Goal: Task Accomplishment & Management: Manage account settings

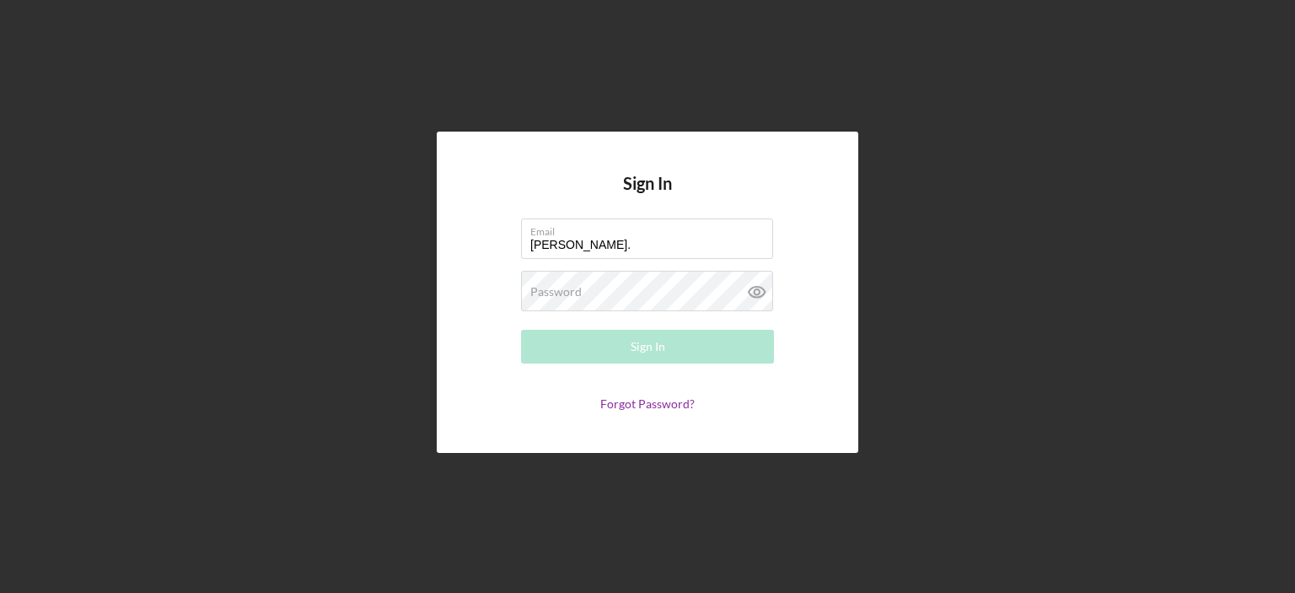
type input "[PERSON_NAME][EMAIL_ADDRESS][PERSON_NAME][DOMAIN_NAME]"
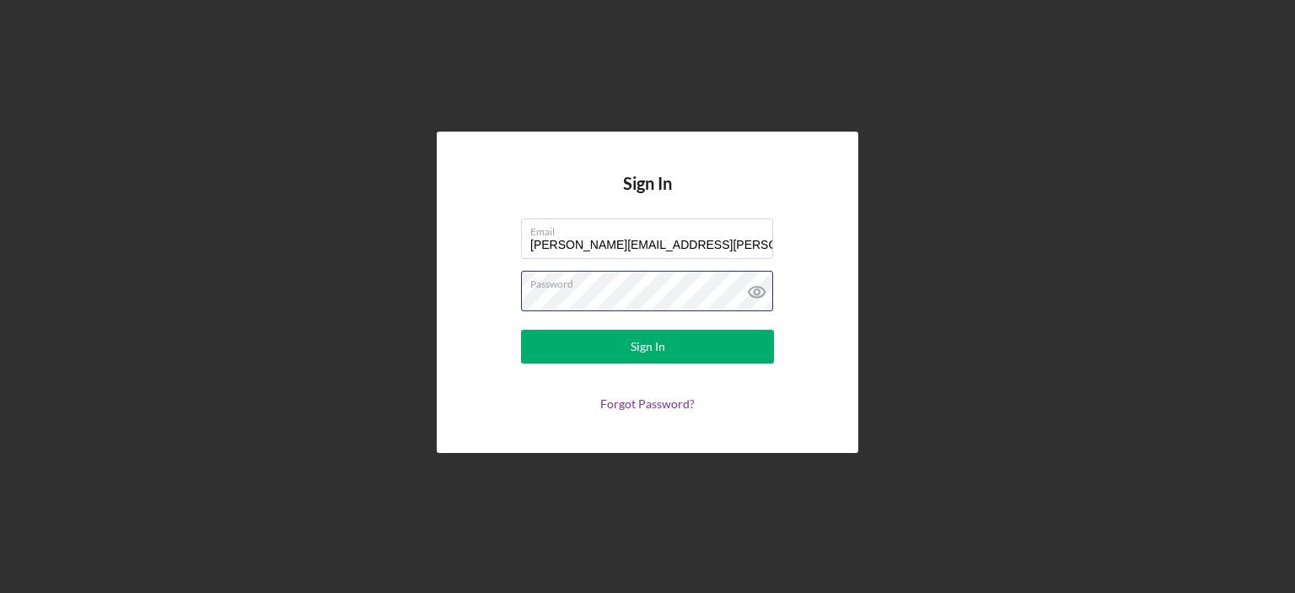
click at [521, 330] on button "Sign In" at bounding box center [647, 347] width 253 height 34
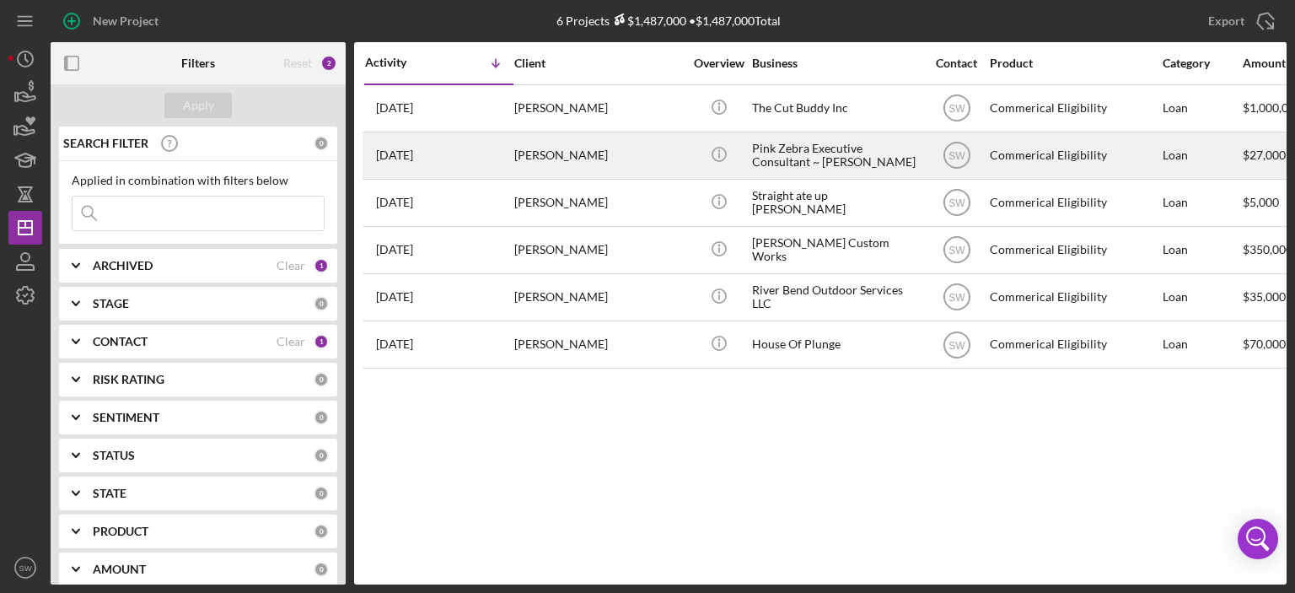
click at [529, 155] on div "[PERSON_NAME]" at bounding box center [598, 155] width 169 height 45
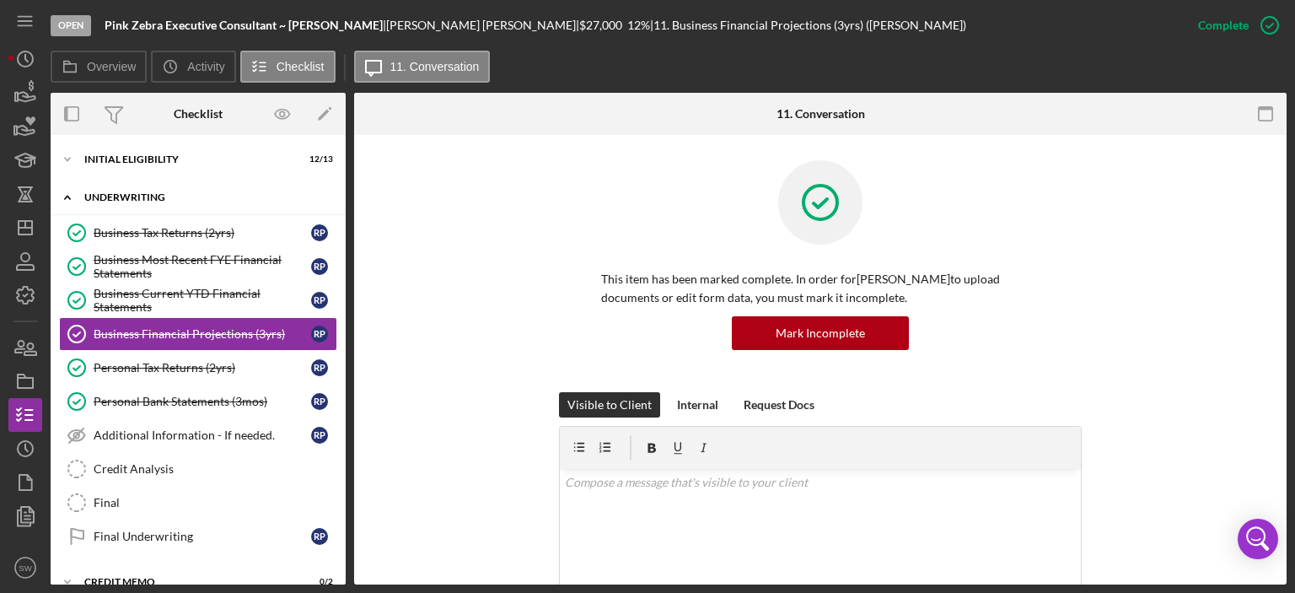
click at [67, 196] on polyline at bounding box center [67, 197] width 5 height 3
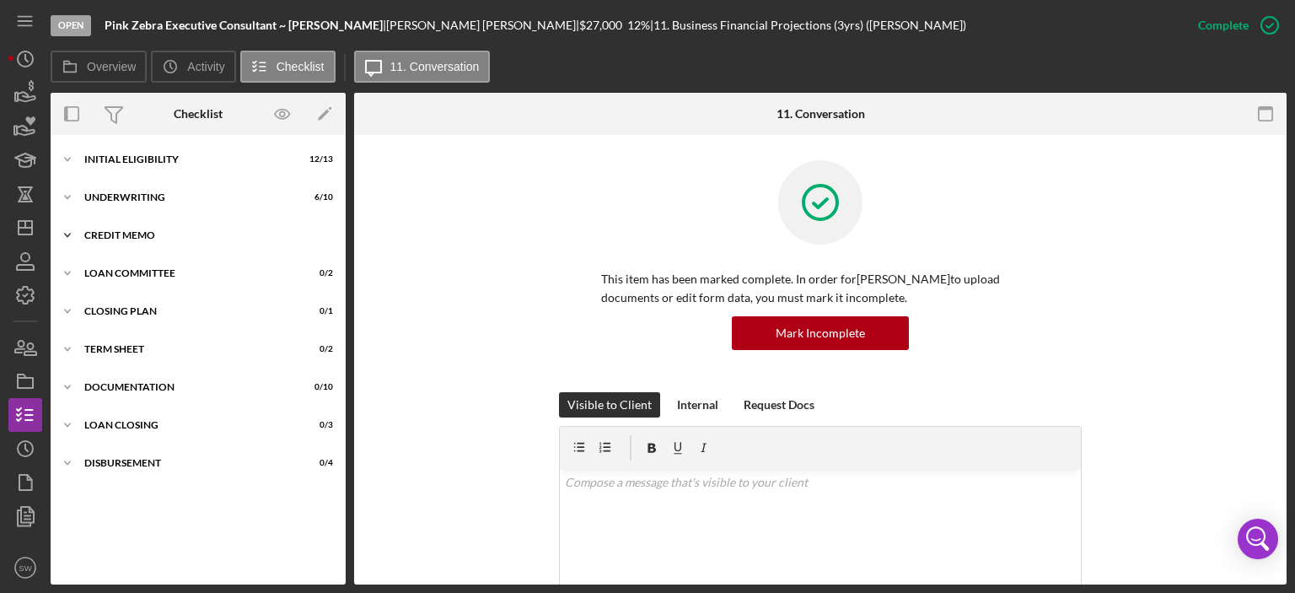
click at [68, 234] on icon "Icon/Expander" at bounding box center [68, 235] width 34 height 34
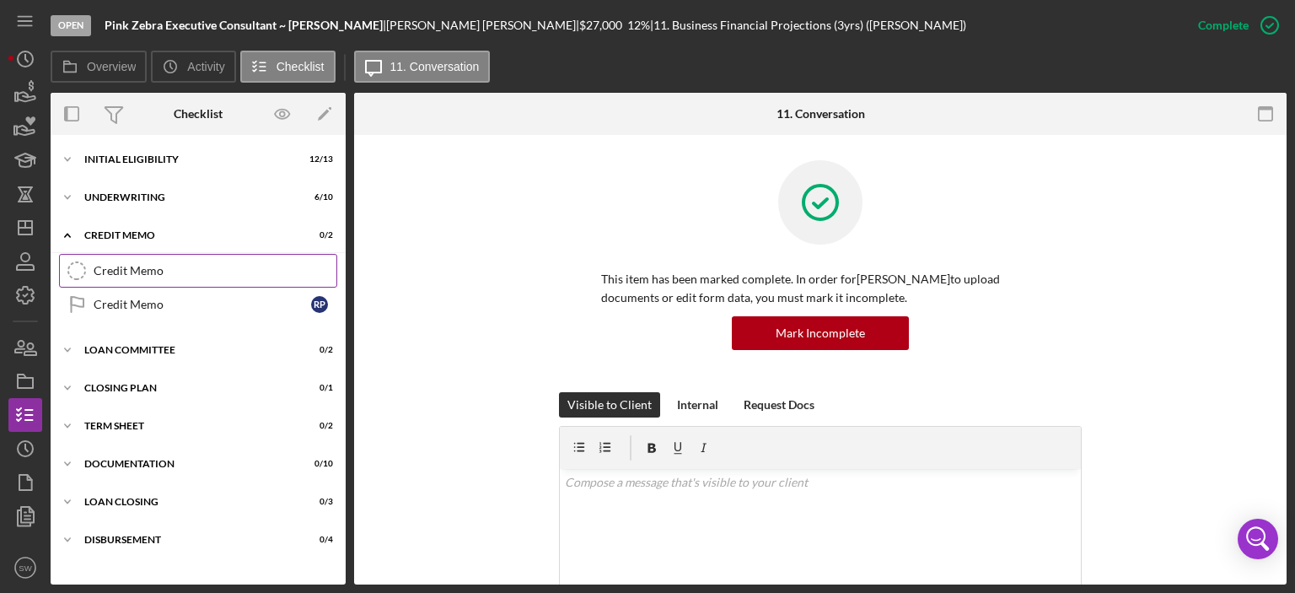
click at [115, 273] on div "Credit Memo" at bounding box center [215, 270] width 243 height 13
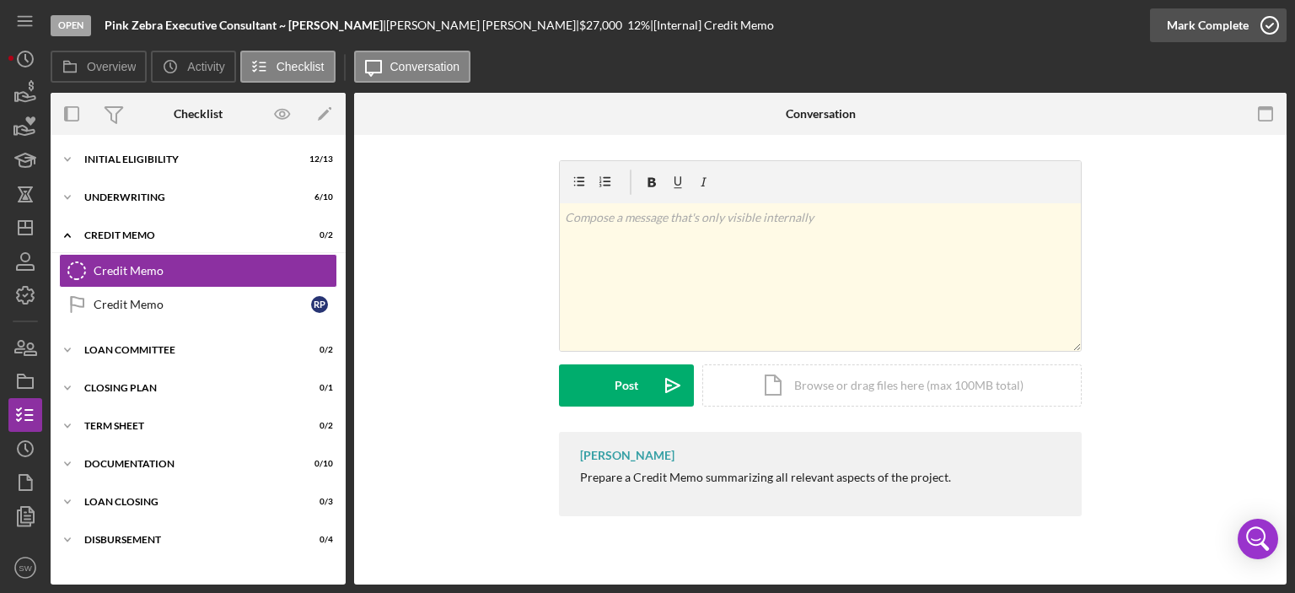
click at [1267, 24] on icon "button" at bounding box center [1270, 25] width 42 height 42
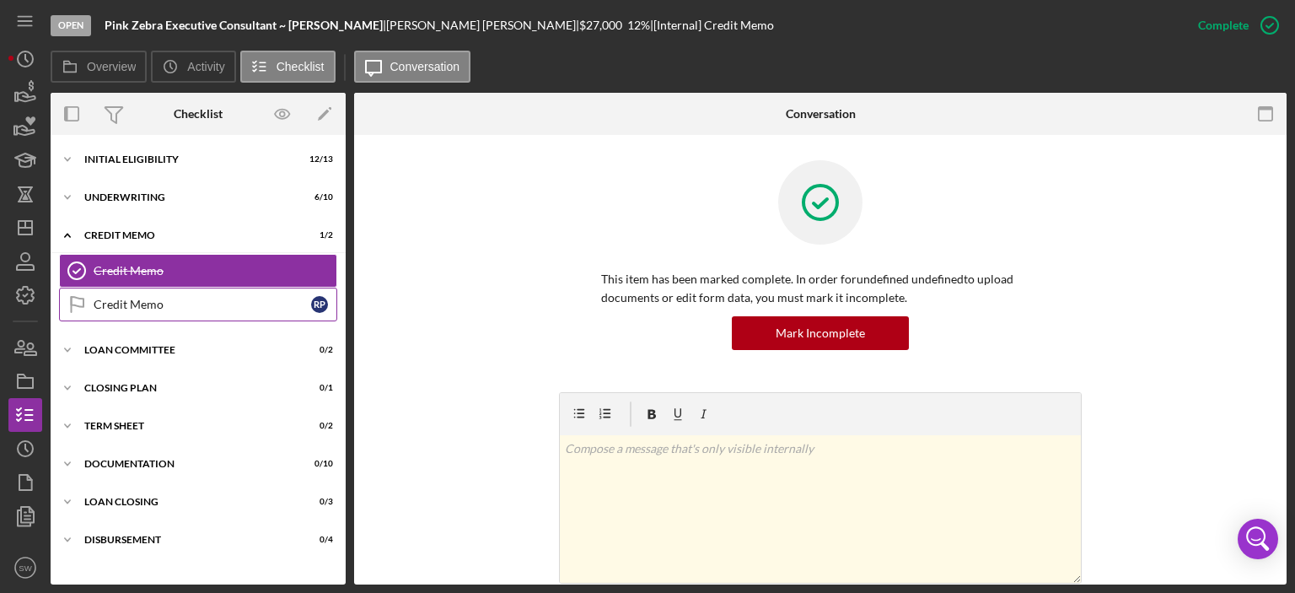
click at [129, 299] on div "Credit Memo" at bounding box center [203, 304] width 218 height 13
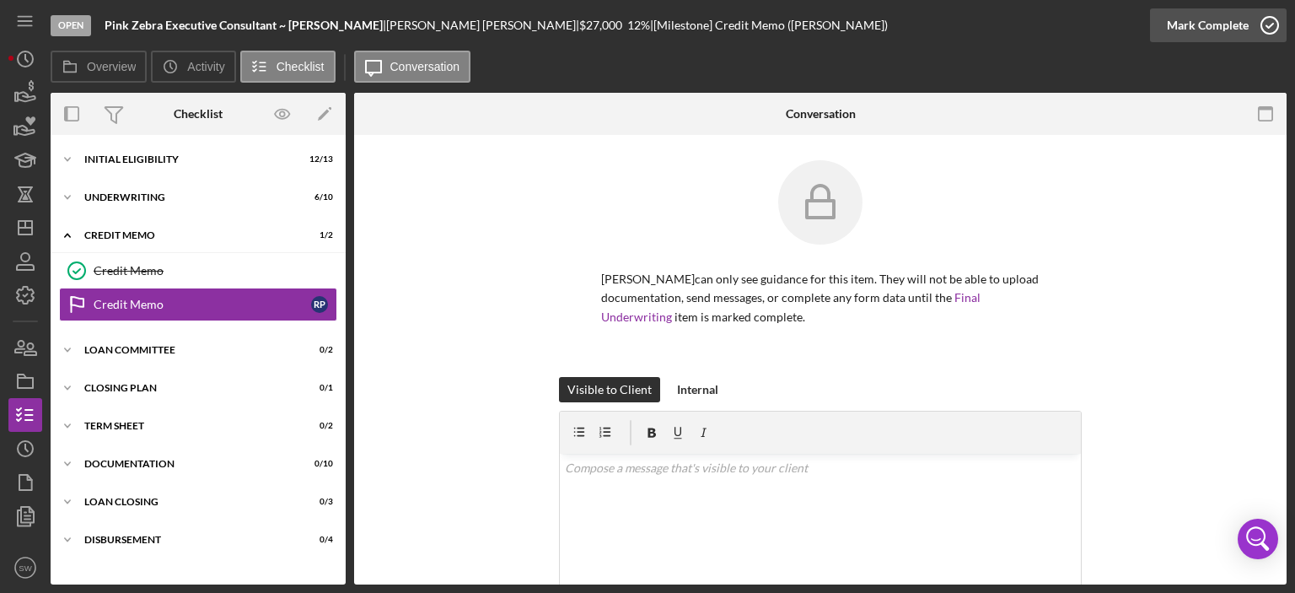
click at [1271, 23] on icon "button" at bounding box center [1270, 25] width 42 height 42
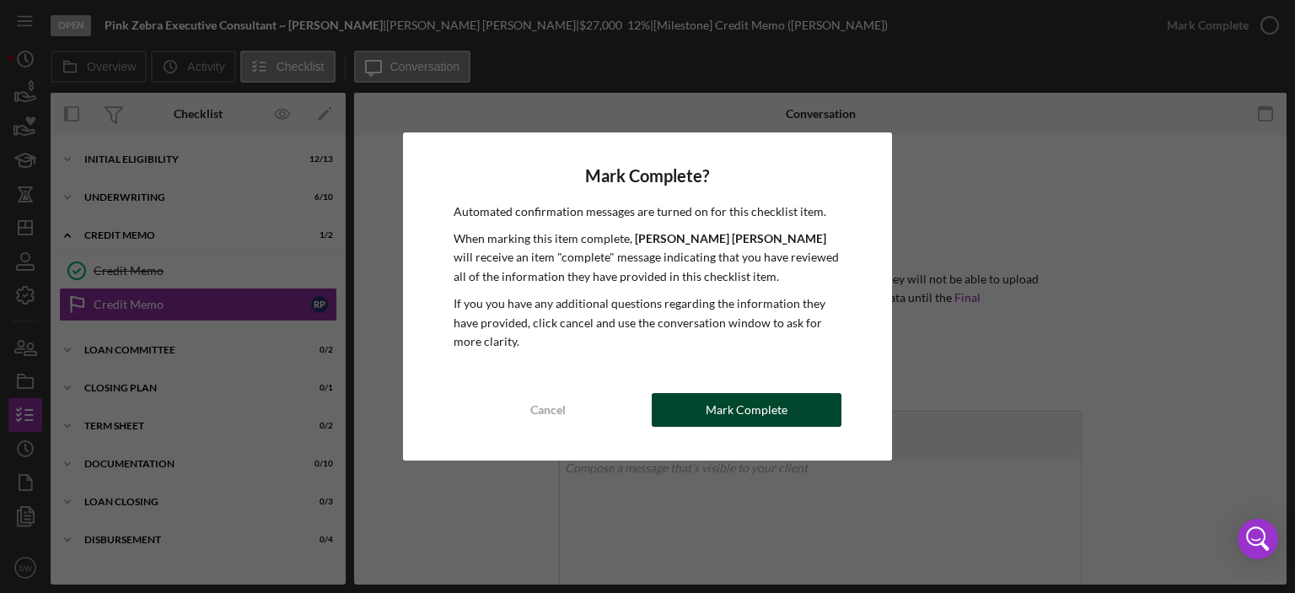
click at [726, 411] on div "Mark Complete" at bounding box center [747, 410] width 82 height 34
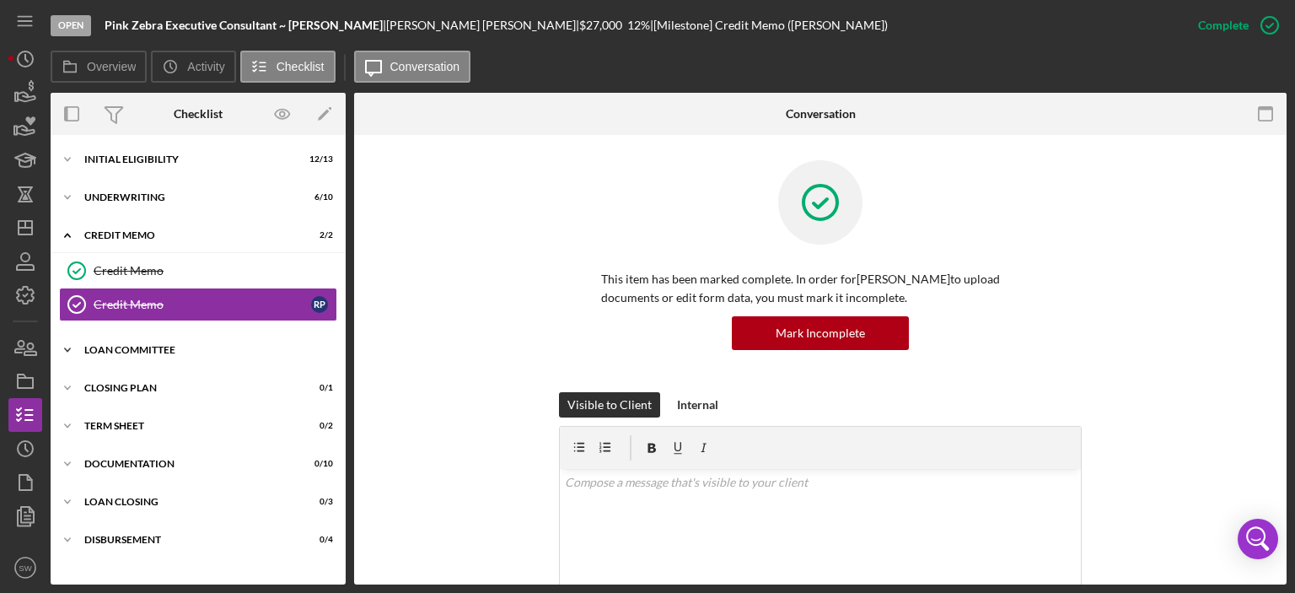
click at [68, 348] on polyline at bounding box center [67, 349] width 5 height 3
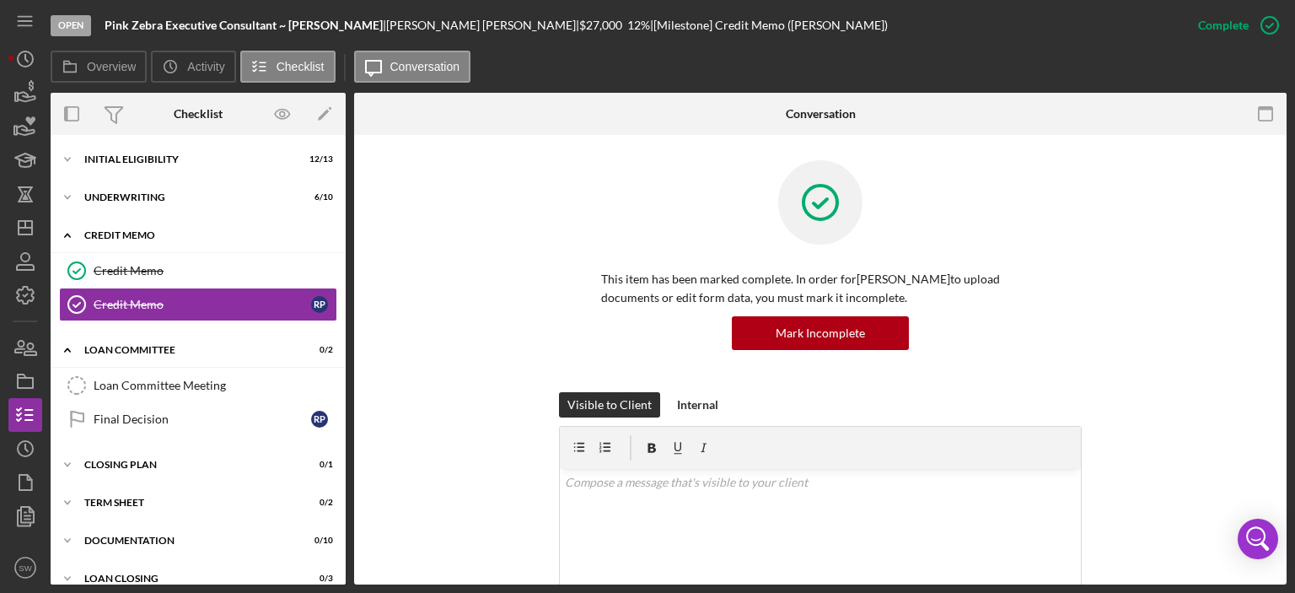
click at [64, 239] on icon "Icon/Expander" at bounding box center [68, 235] width 34 height 34
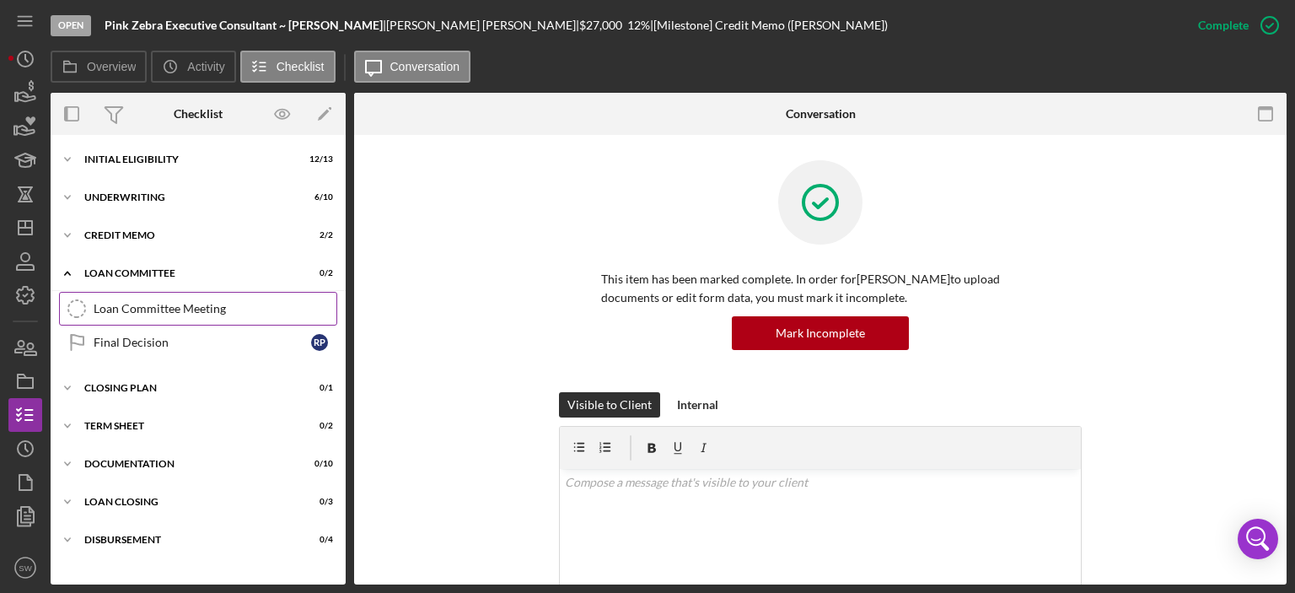
click at [135, 309] on div "Loan Committee Meeting" at bounding box center [215, 308] width 243 height 13
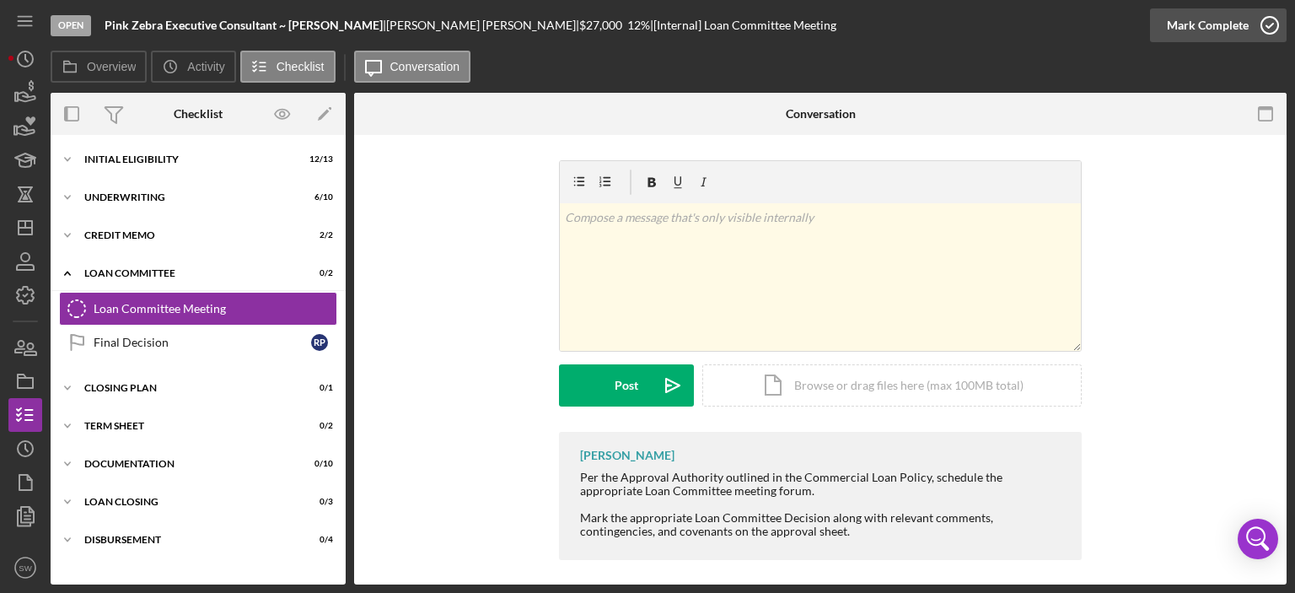
click at [1272, 29] on icon "button" at bounding box center [1270, 25] width 42 height 42
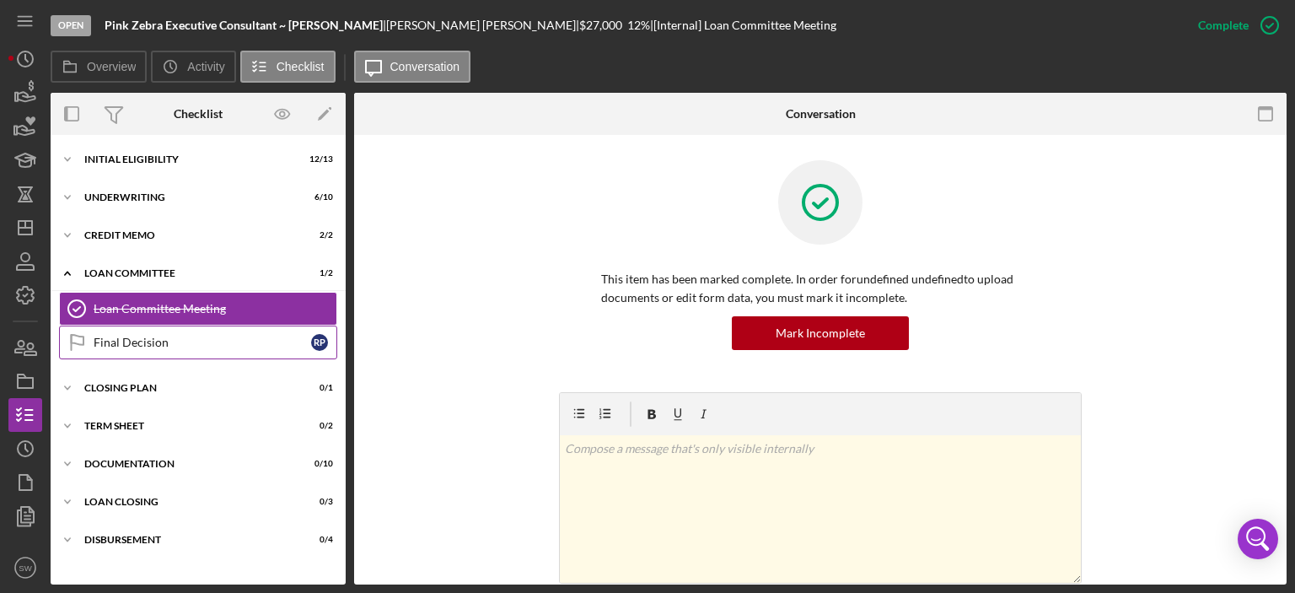
click at [119, 341] on div "Final Decision" at bounding box center [203, 342] width 218 height 13
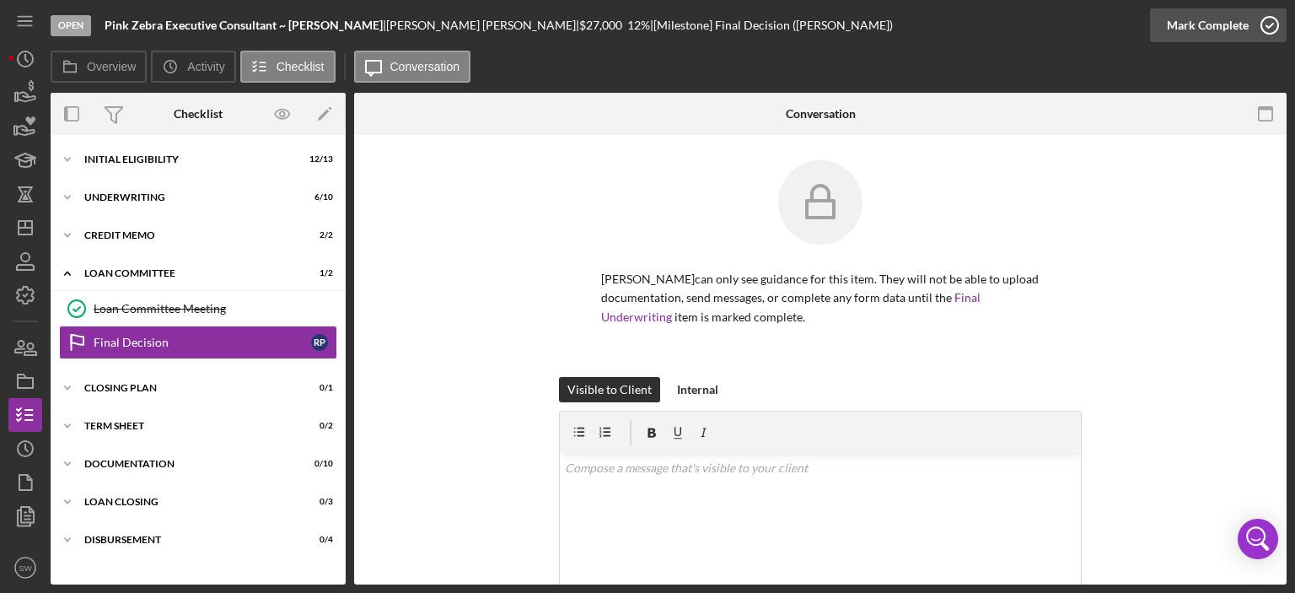
click at [1269, 25] on icon "button" at bounding box center [1270, 25] width 42 height 42
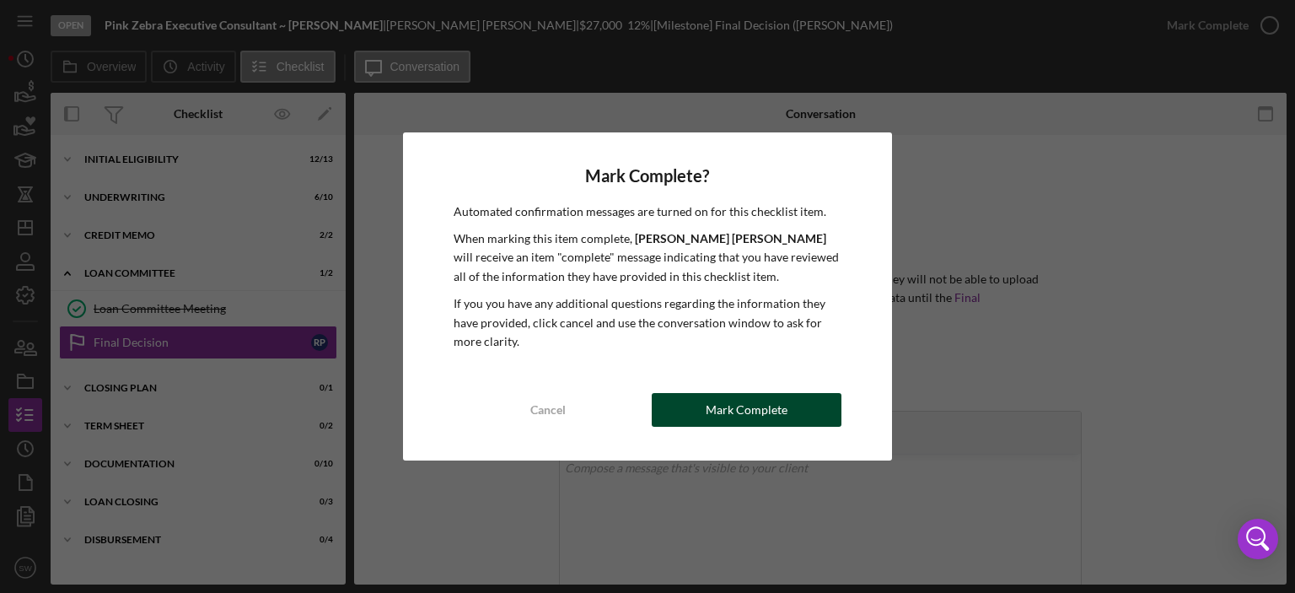
click at [718, 406] on div "Mark Complete" at bounding box center [747, 410] width 82 height 34
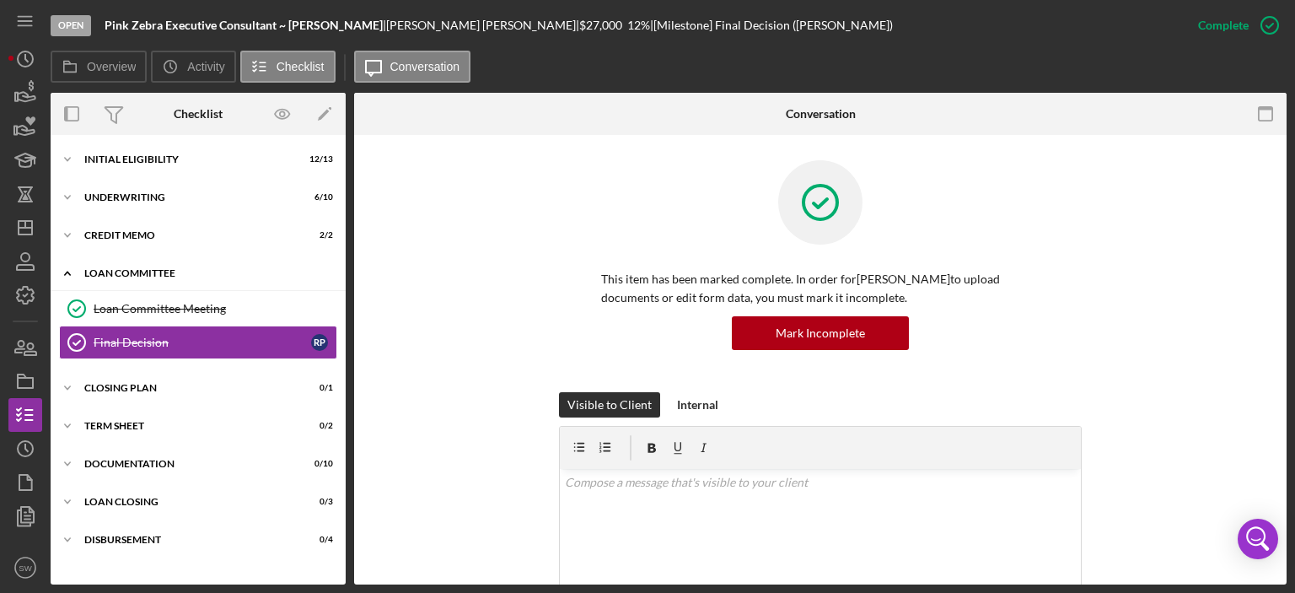
click at [68, 281] on icon "Icon/Expander" at bounding box center [68, 273] width 34 height 34
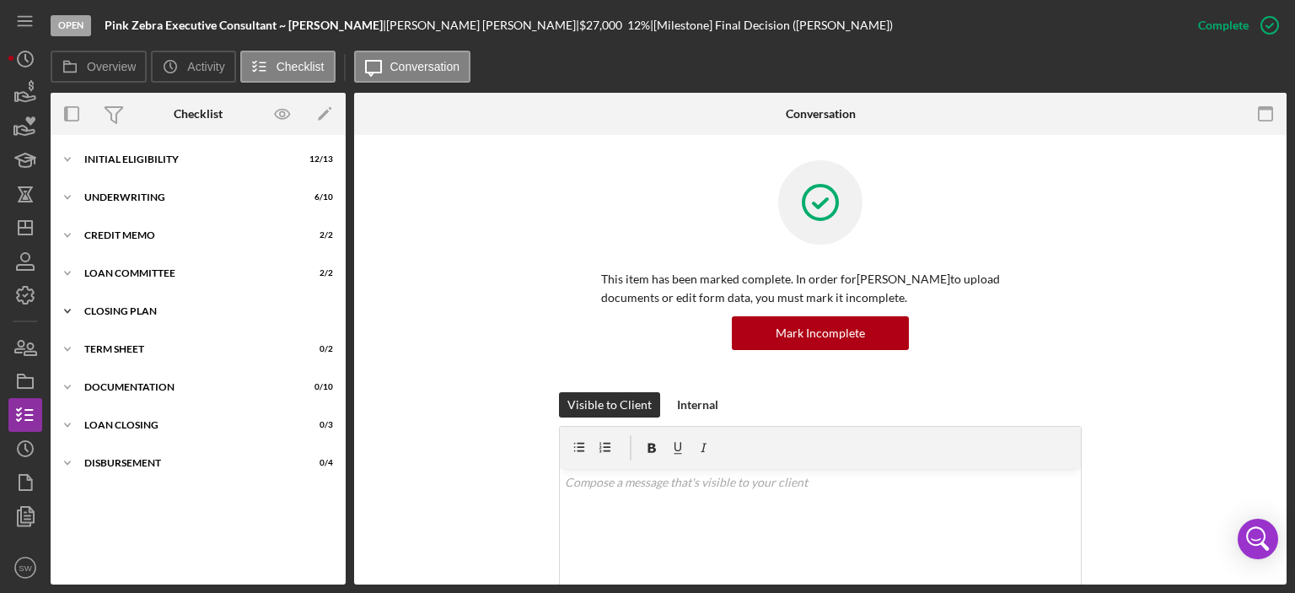
click at [63, 309] on icon "Icon/Expander" at bounding box center [68, 311] width 34 height 34
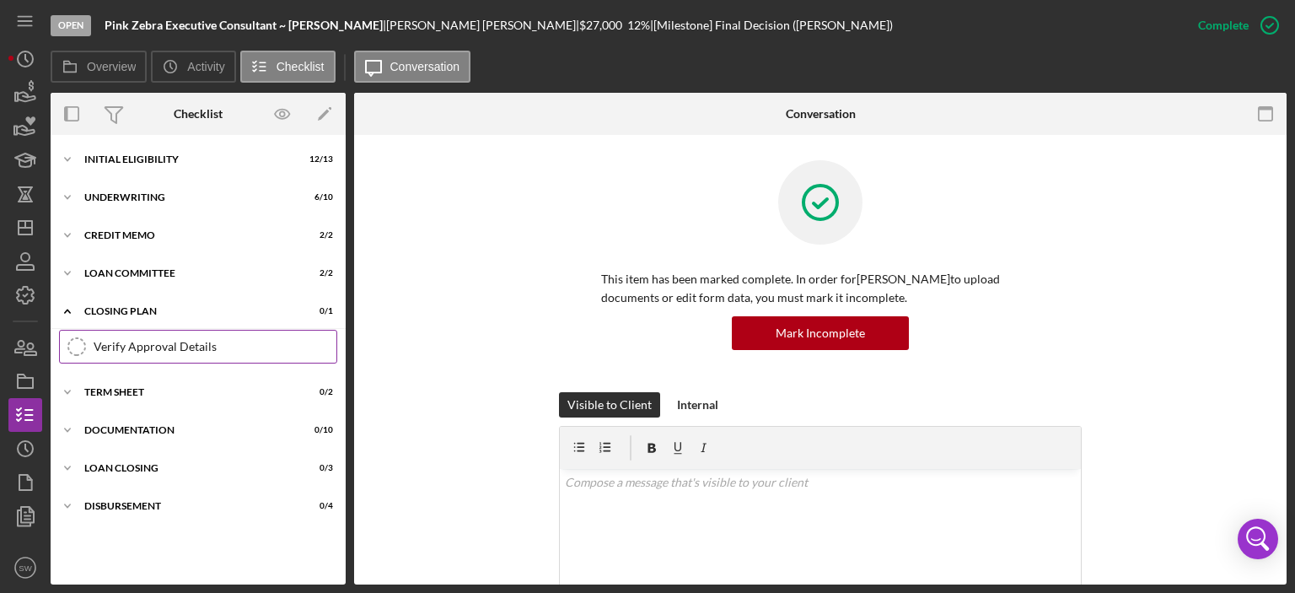
click at [76, 343] on icon "Verify Approval Details" at bounding box center [77, 346] width 42 height 42
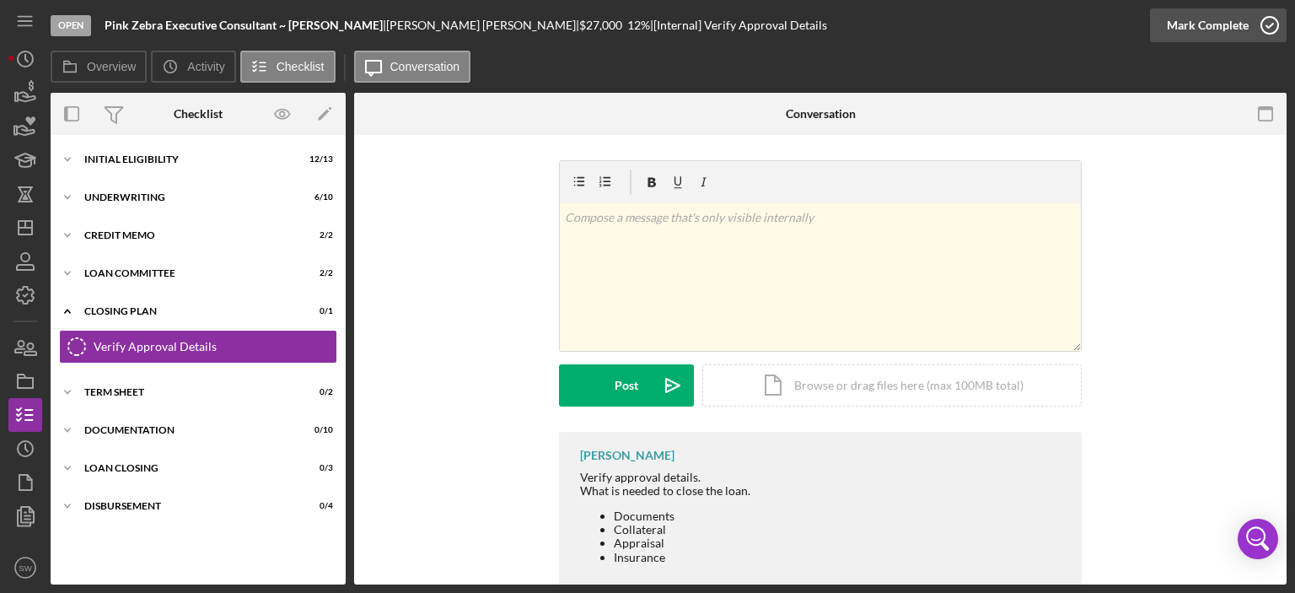
click at [1274, 24] on icon "button" at bounding box center [1270, 25] width 42 height 42
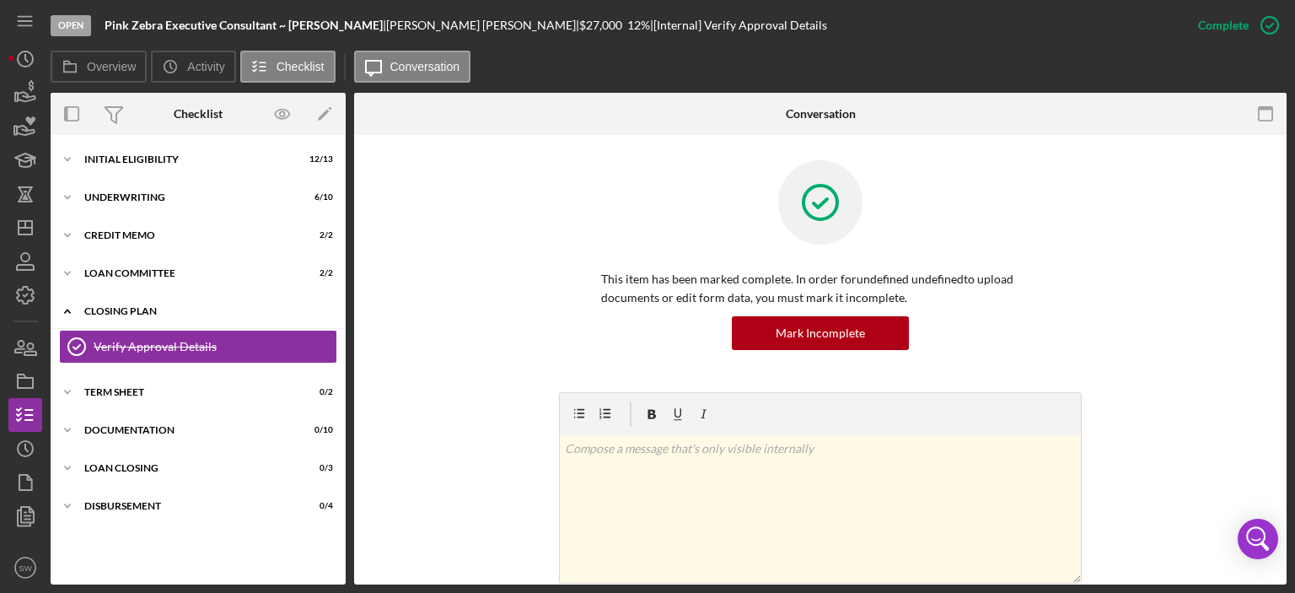
click at [58, 310] on icon "Icon/Expander" at bounding box center [68, 311] width 34 height 34
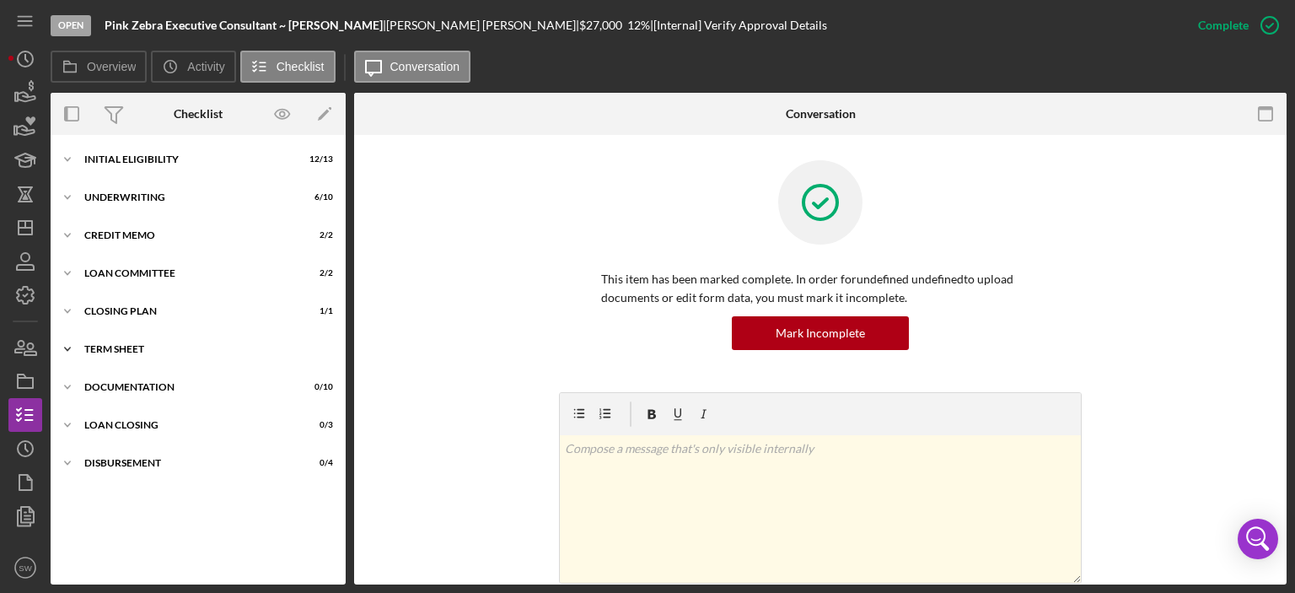
click at [64, 350] on icon "Icon/Expander" at bounding box center [68, 349] width 34 height 34
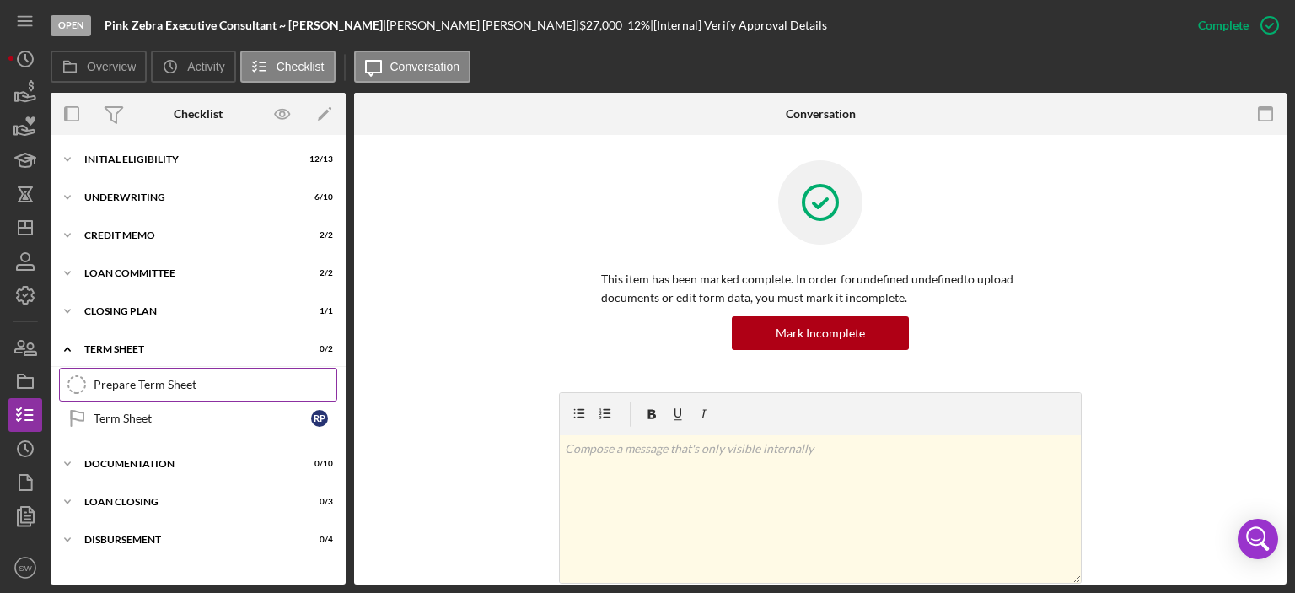
click at [114, 390] on div "Prepare Term Sheet" at bounding box center [215, 384] width 243 height 13
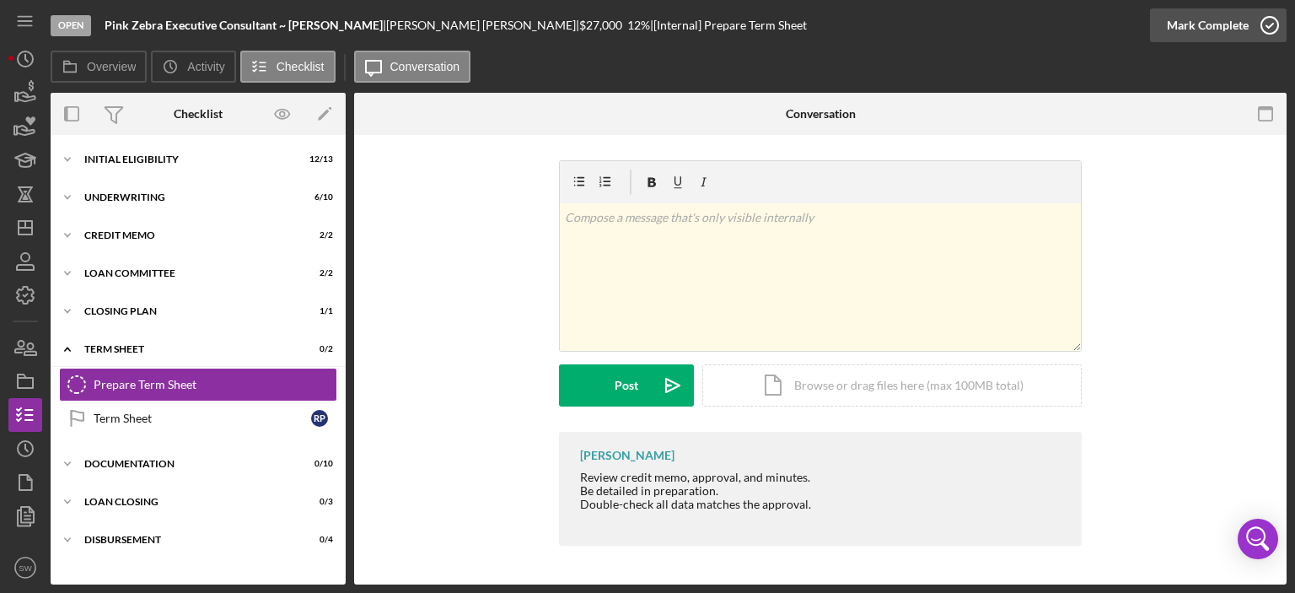
click at [1267, 23] on icon "button" at bounding box center [1270, 25] width 42 height 42
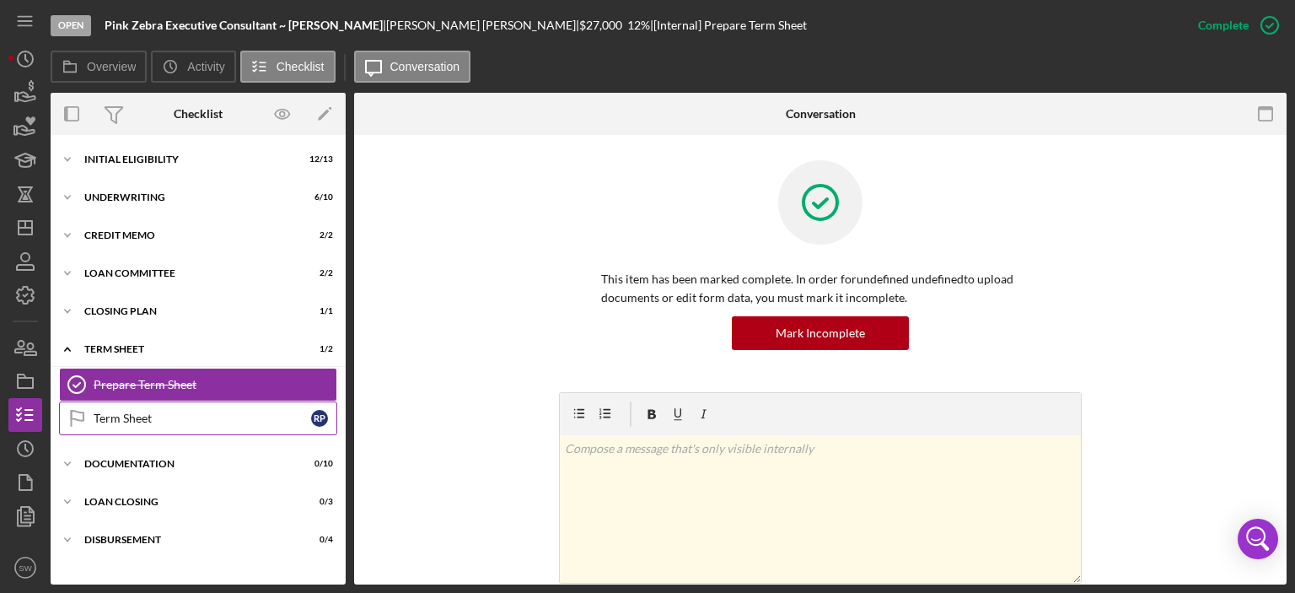
click at [116, 414] on div "Term Sheet" at bounding box center [203, 417] width 218 height 13
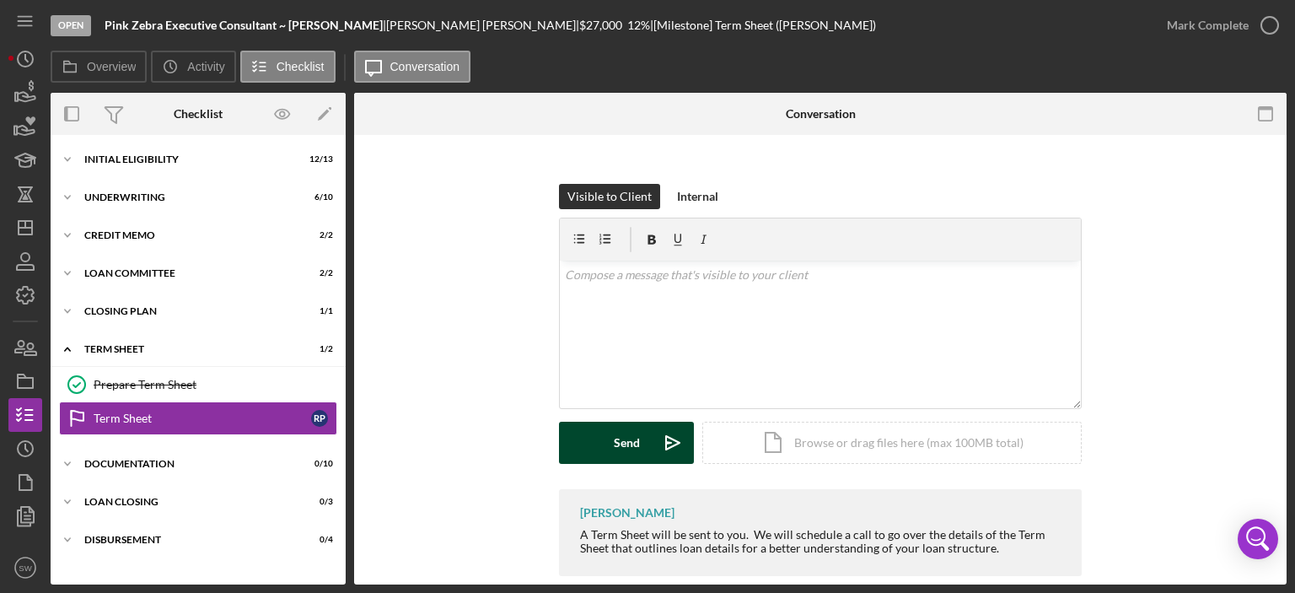
scroll to position [218, 0]
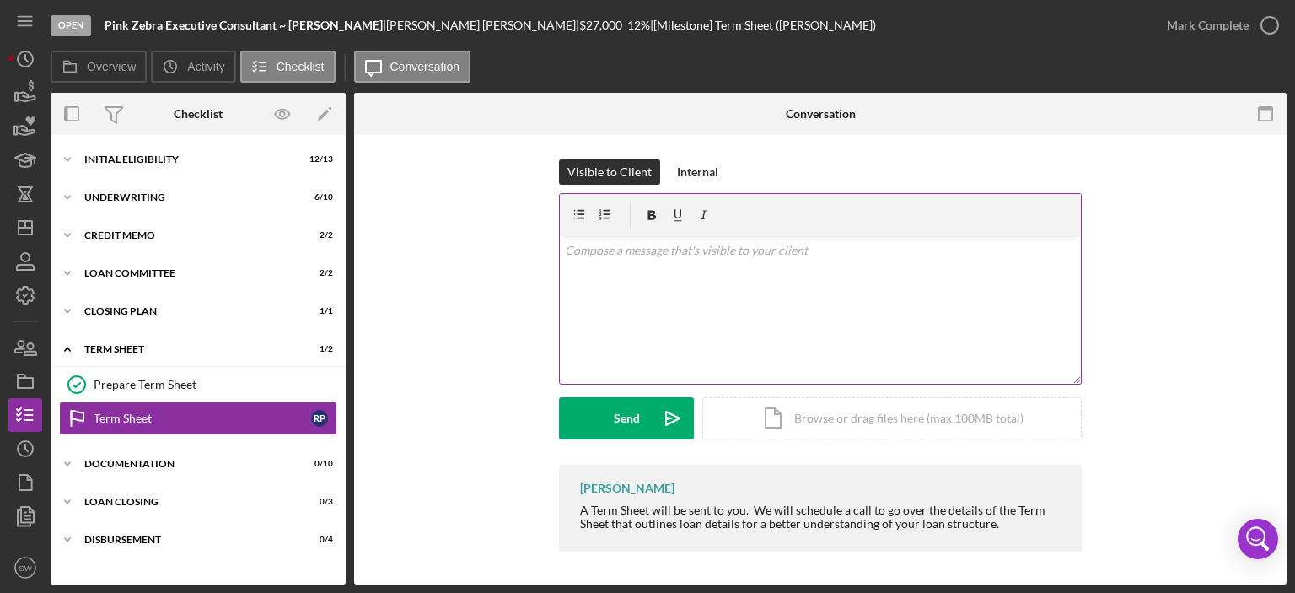
click at [619, 255] on p at bounding box center [821, 250] width 512 height 19
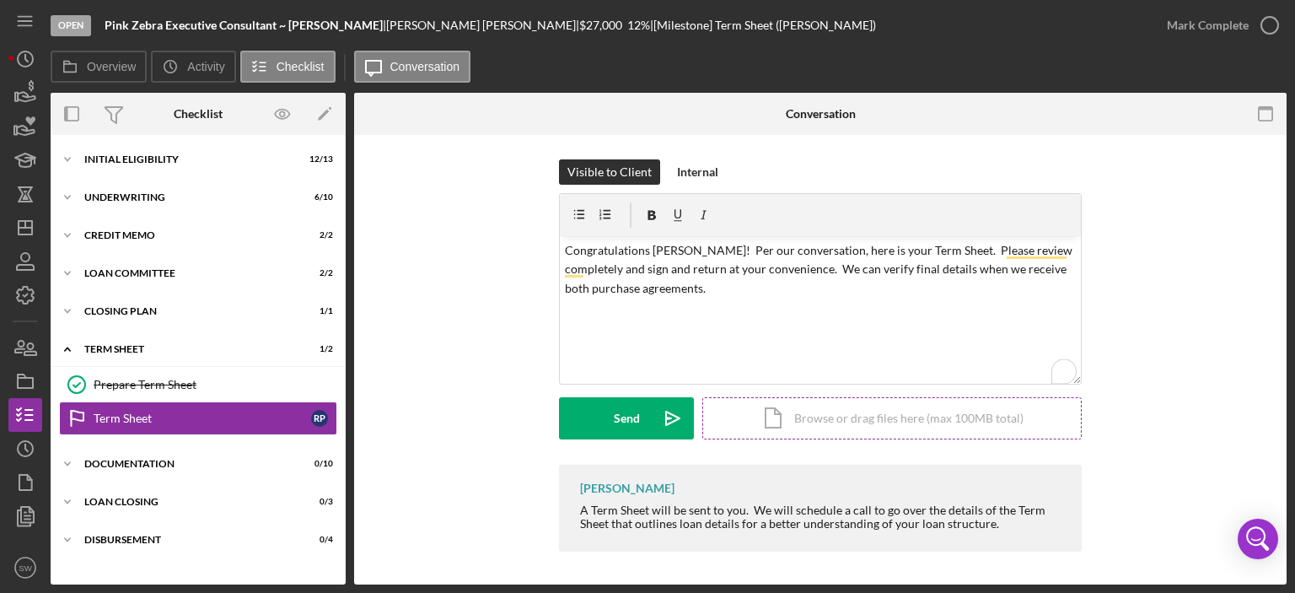
click at [823, 417] on div "Icon/Document Browse or drag files here (max 100MB total) Tap to choose files o…" at bounding box center [891, 418] width 379 height 42
click at [788, 415] on div "Icon/Document Browse or drag files here (max 100MB total) Tap to choose files o…" at bounding box center [891, 418] width 379 height 42
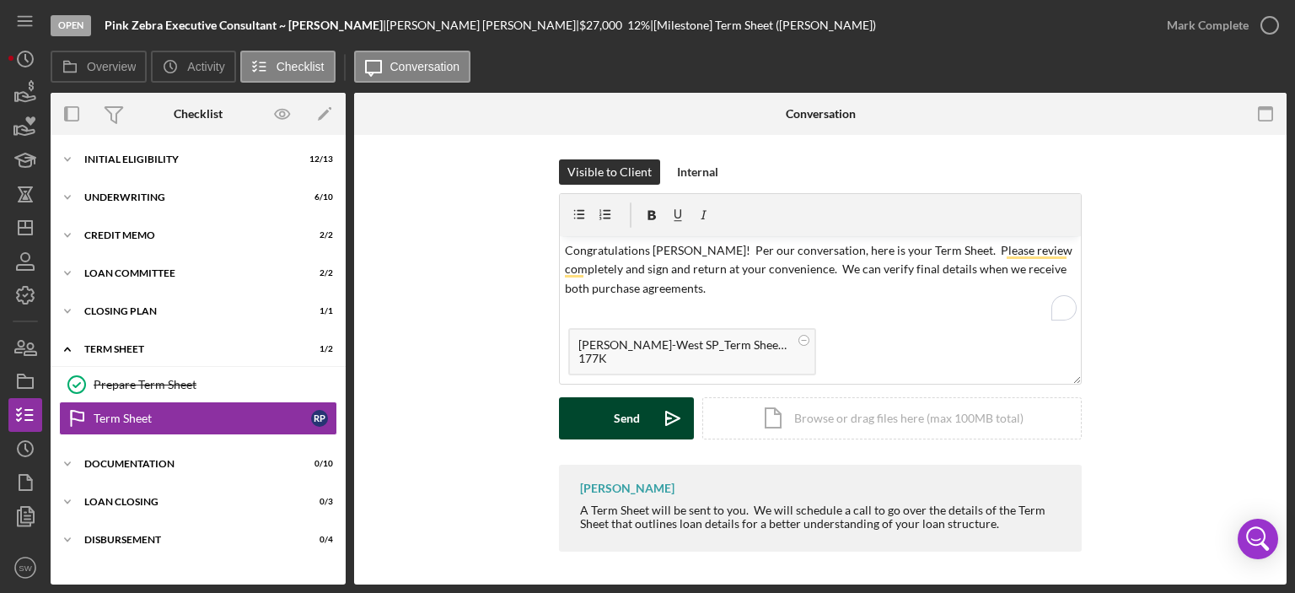
click at [617, 413] on div "Send" at bounding box center [627, 418] width 26 height 42
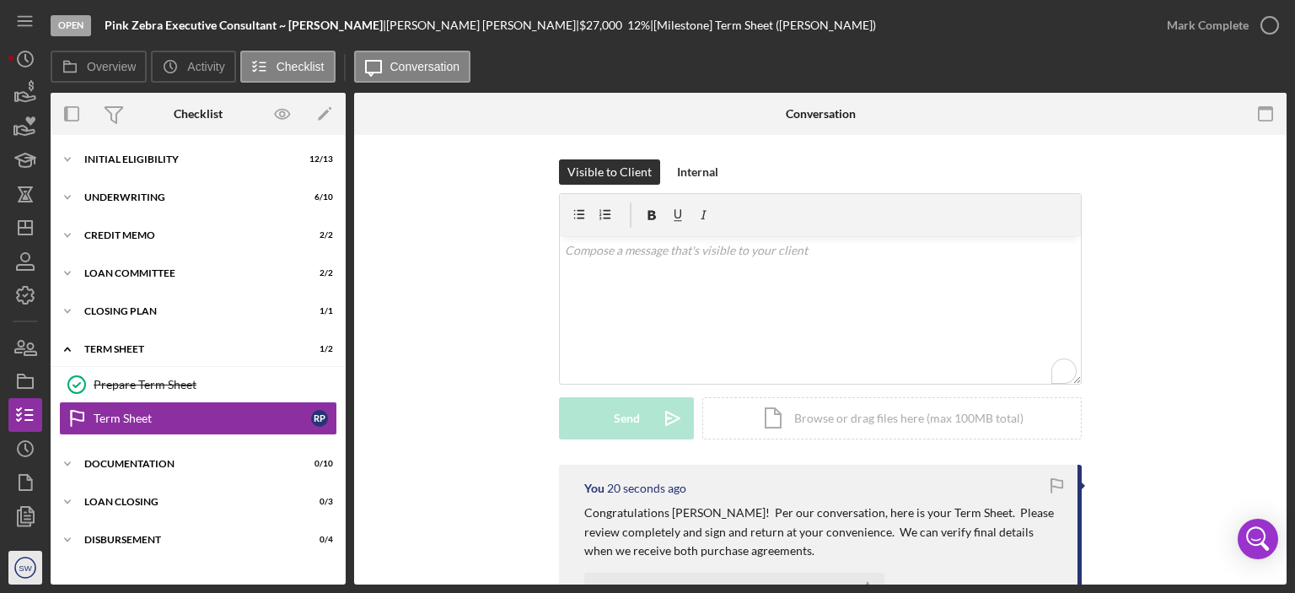
click at [27, 564] on text "SW" at bounding box center [25, 567] width 13 height 9
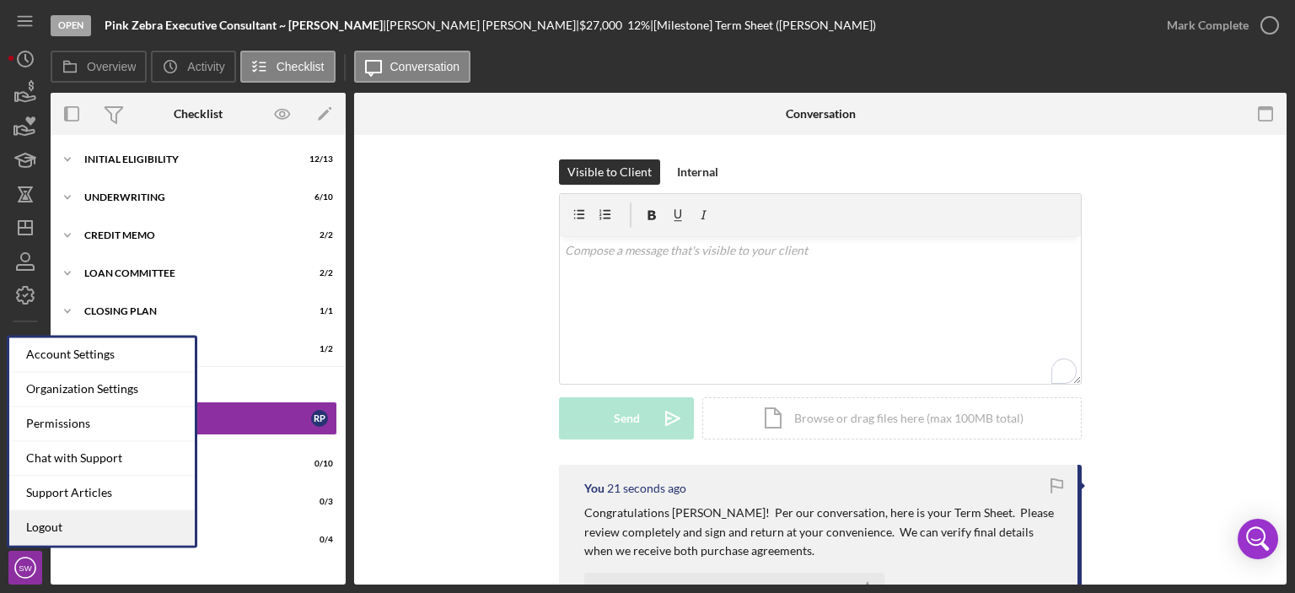
click at [61, 530] on link "Logout" at bounding box center [102, 527] width 186 height 35
